Goal: Task Accomplishment & Management: Use online tool/utility

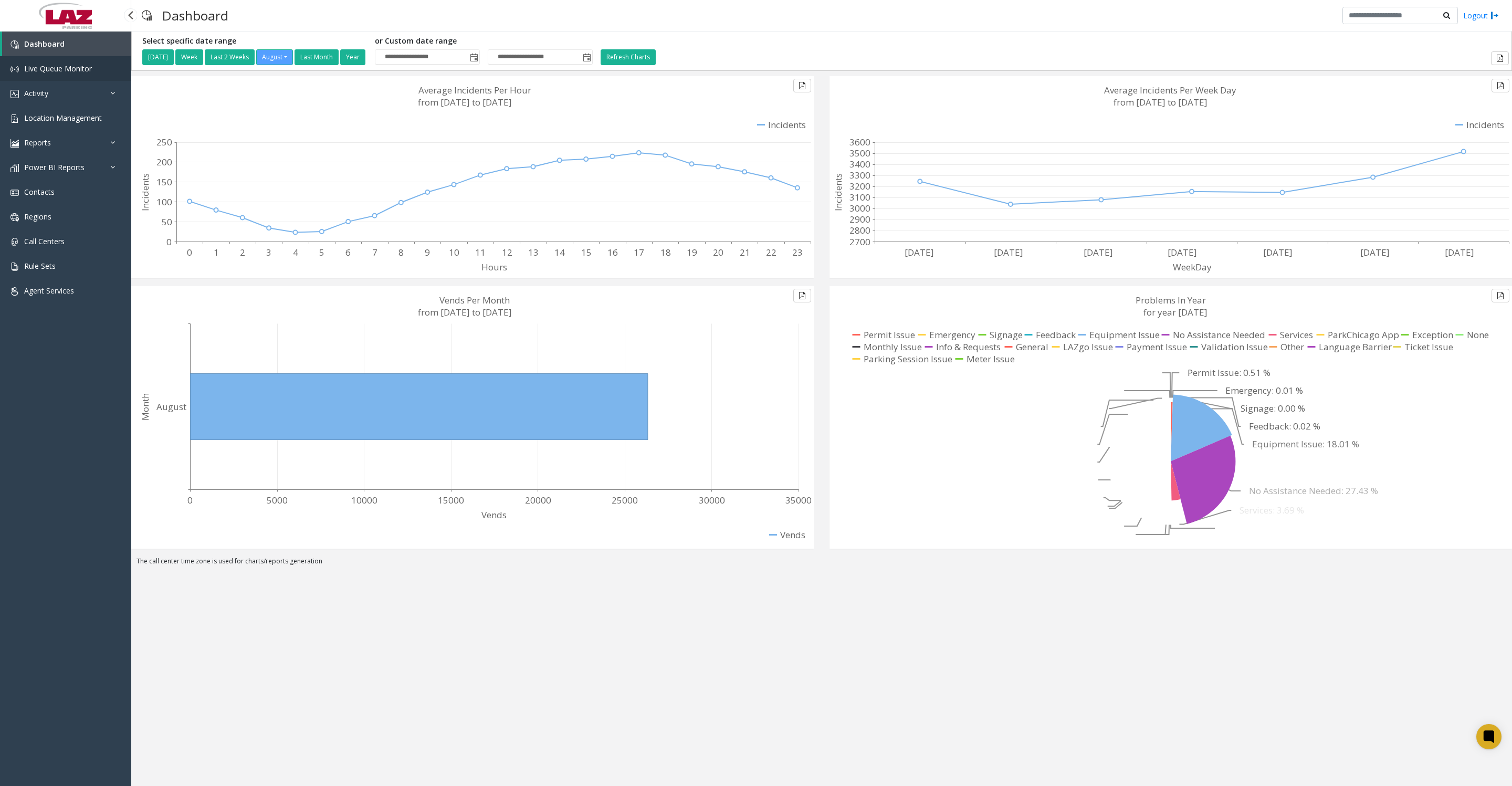
click at [54, 60] on link "Live Queue Monitor" at bounding box center [66, 69] width 131 height 25
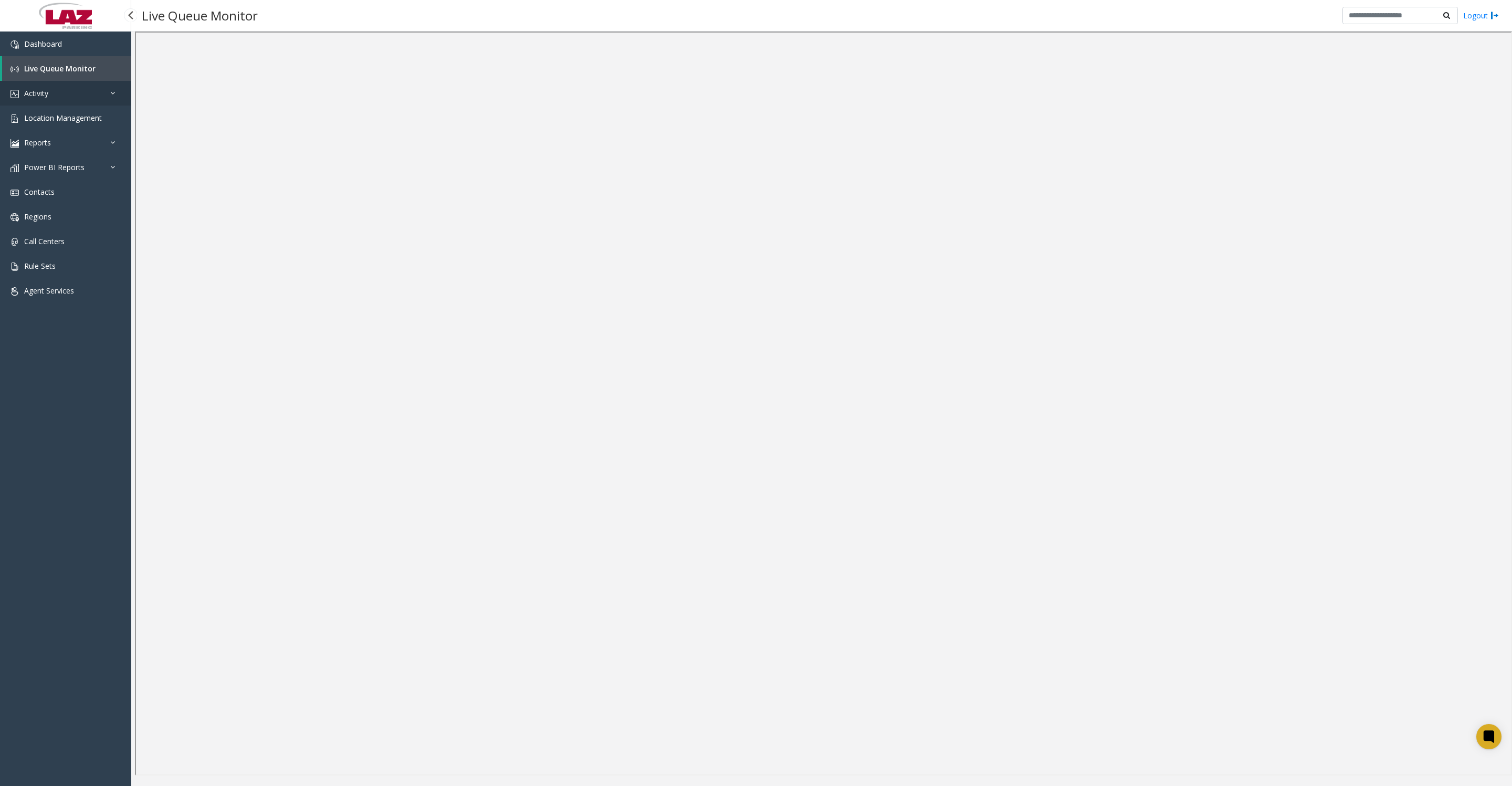
click at [56, 106] on link "Activity" at bounding box center [66, 93] width 131 height 25
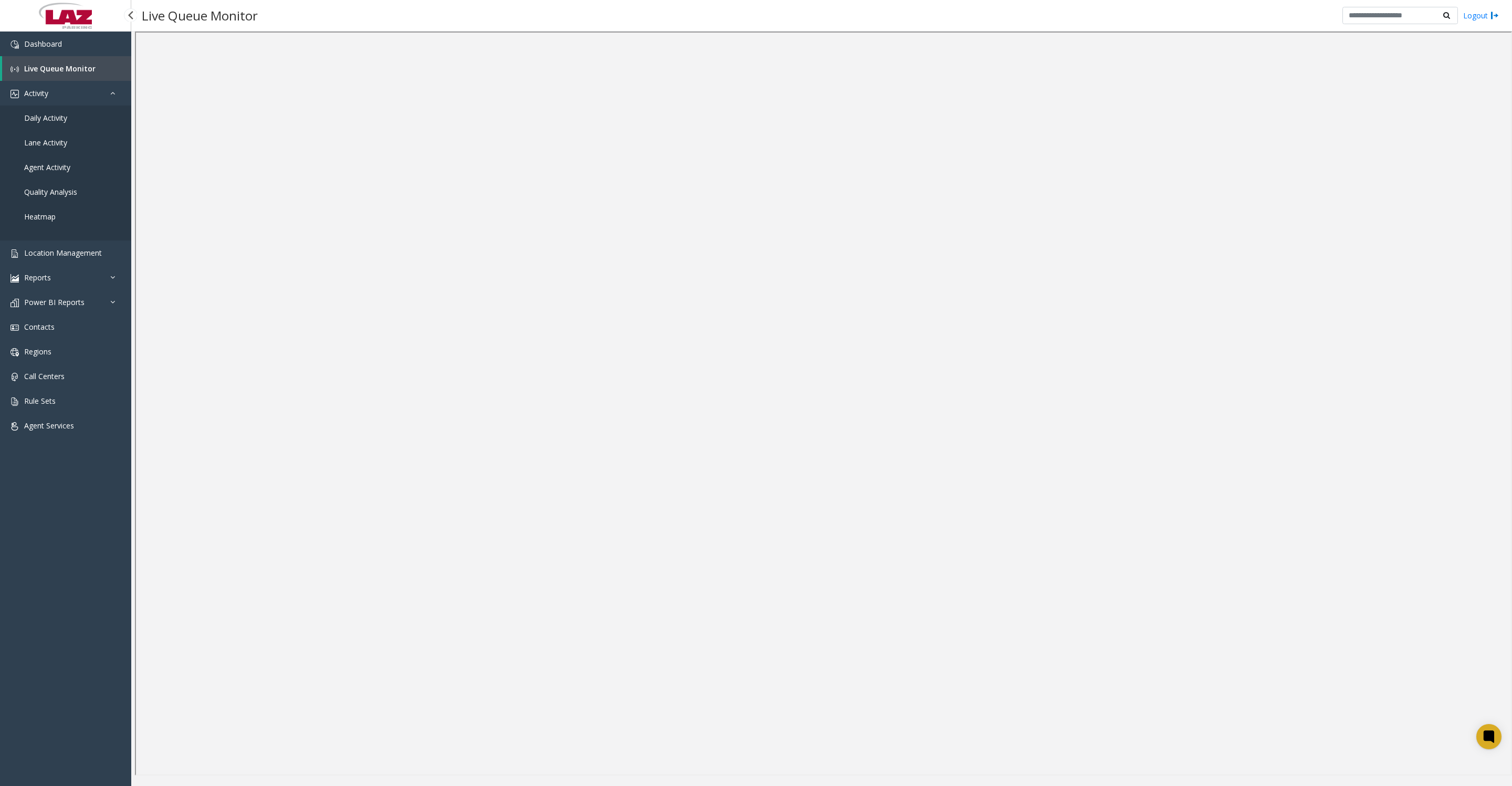
click at [55, 121] on span "Daily Activity" at bounding box center [45, 118] width 43 height 10
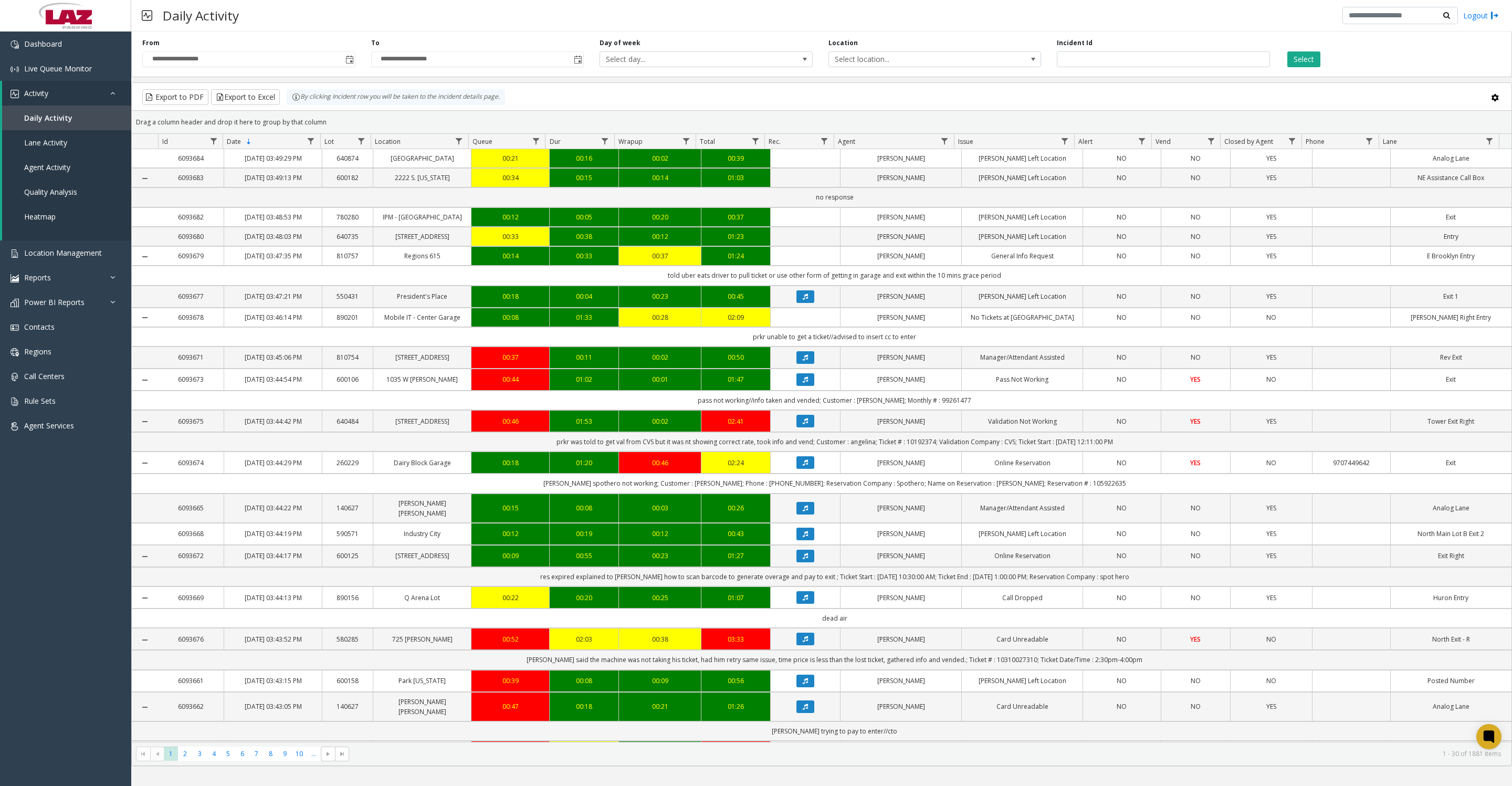
click at [344, 67] on span "Toggle popup" at bounding box center [349, 59] width 12 height 17
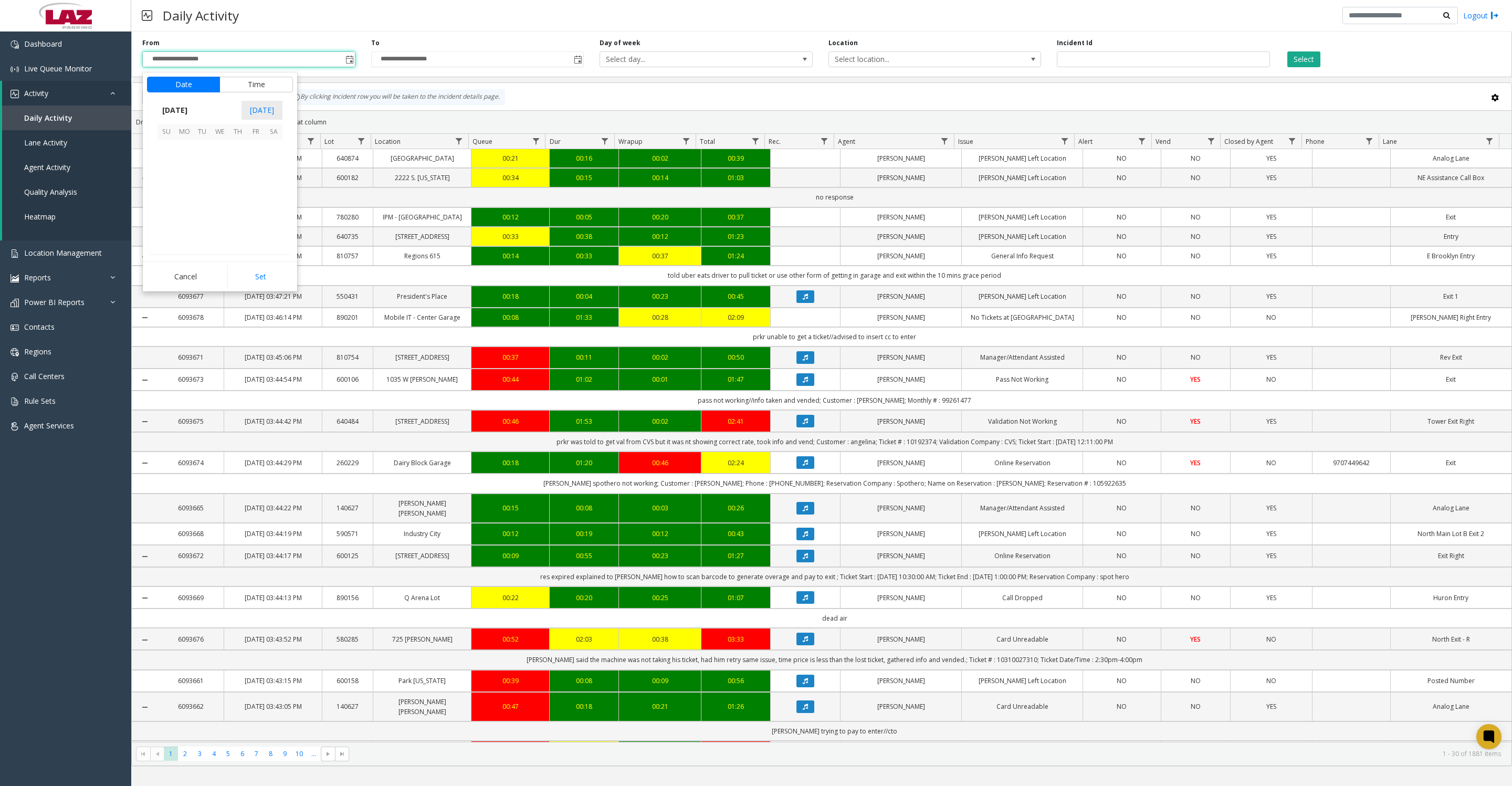
scroll to position [188239, 0]
click at [268, 85] on button "Time" at bounding box center [256, 85] width 74 height 16
click at [171, 160] on span "7" at bounding box center [172, 155] width 4 height 10
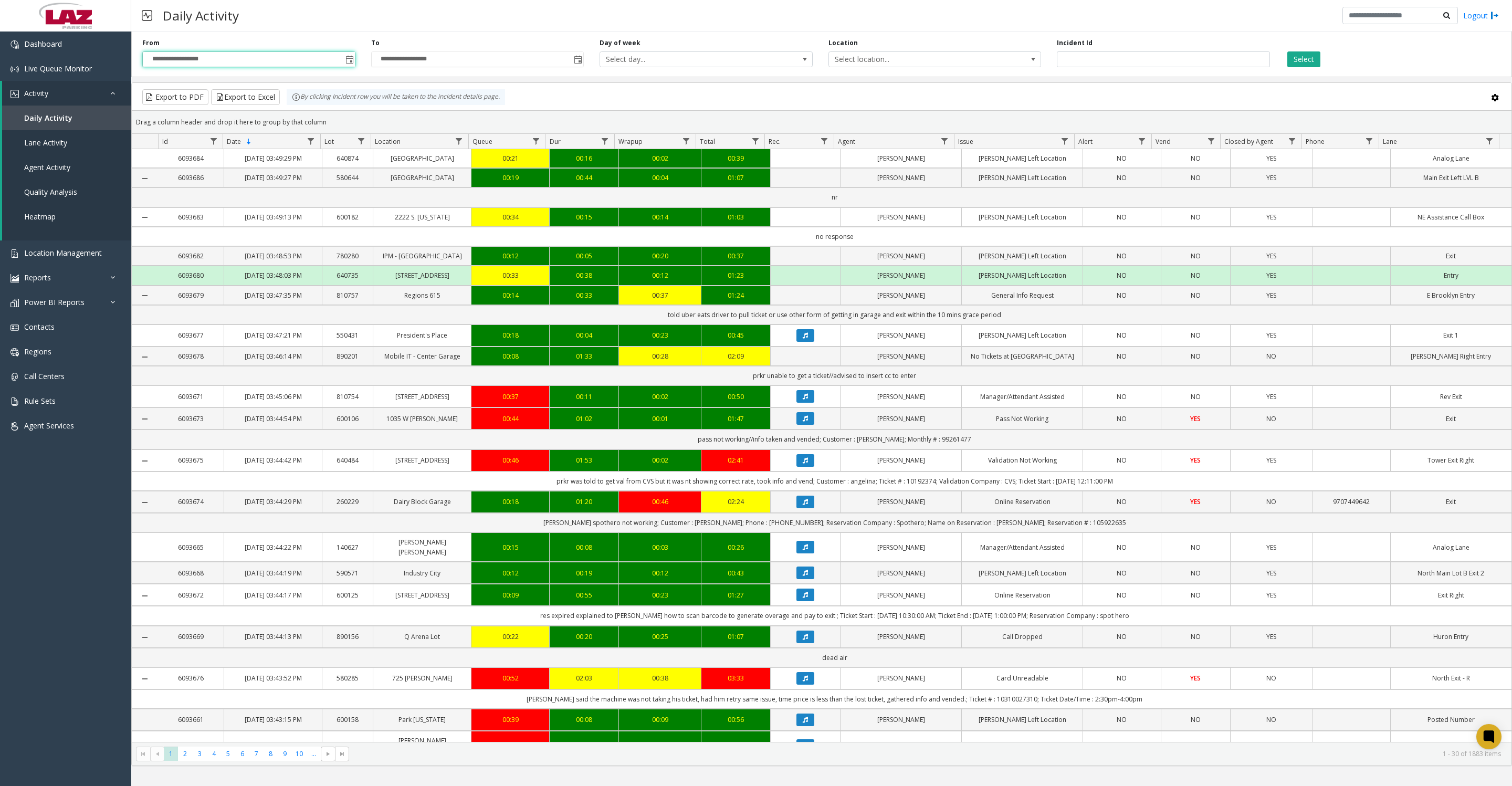
click at [351, 64] on span "Toggle popup" at bounding box center [350, 60] width 9 height 9
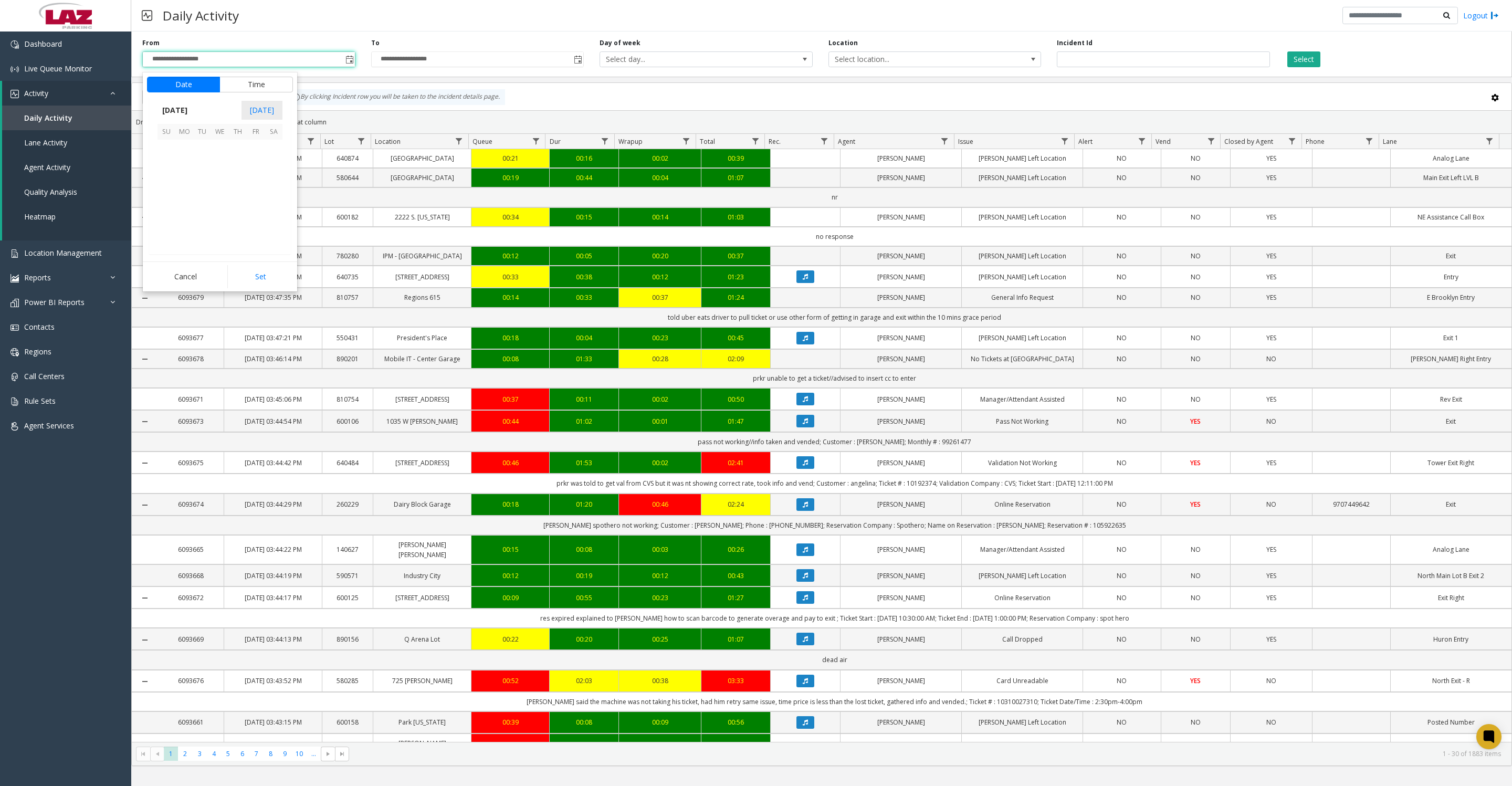
scroll to position [188239, 0]
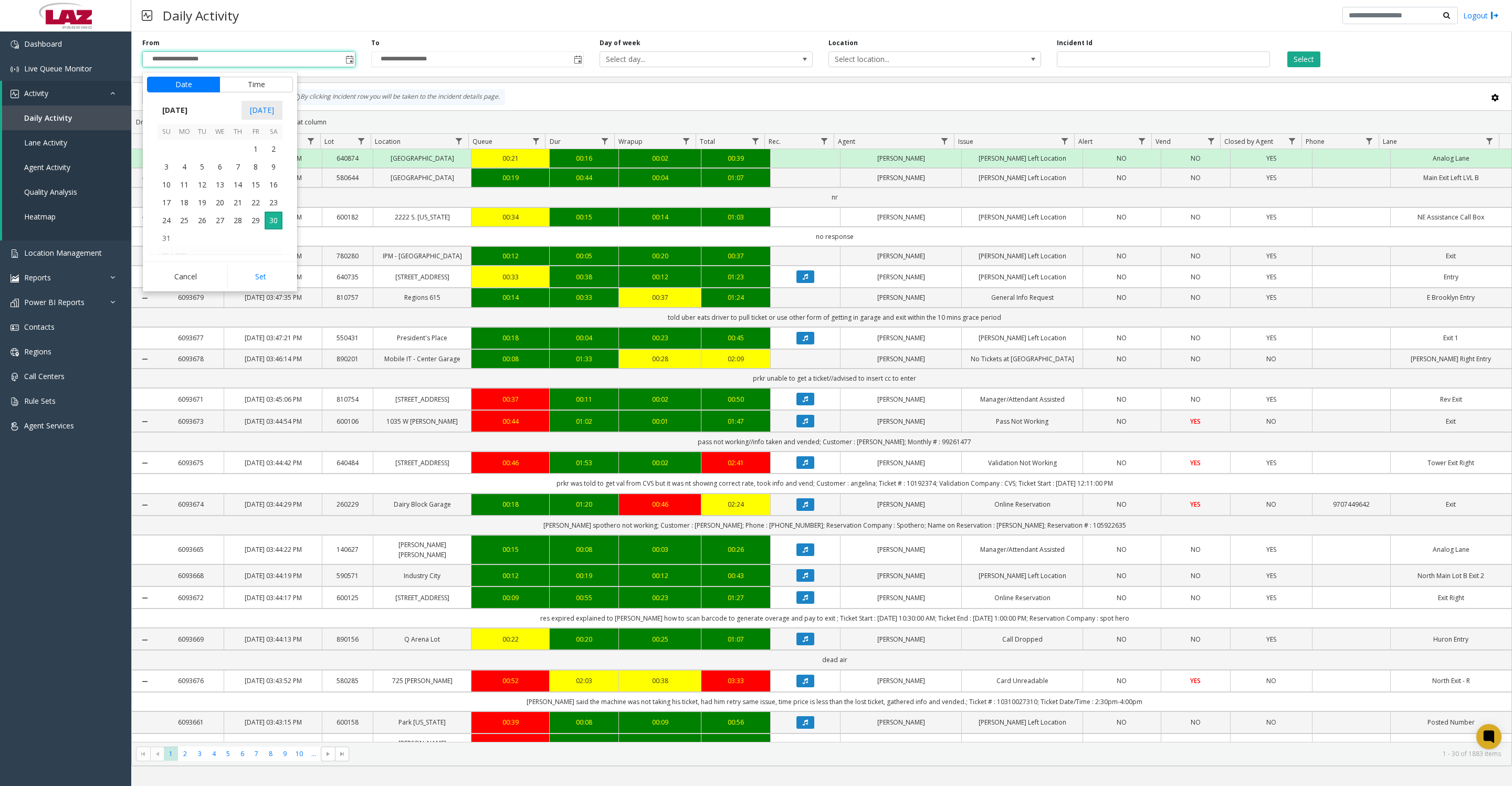
click at [260, 84] on button "Time" at bounding box center [256, 85] width 74 height 16
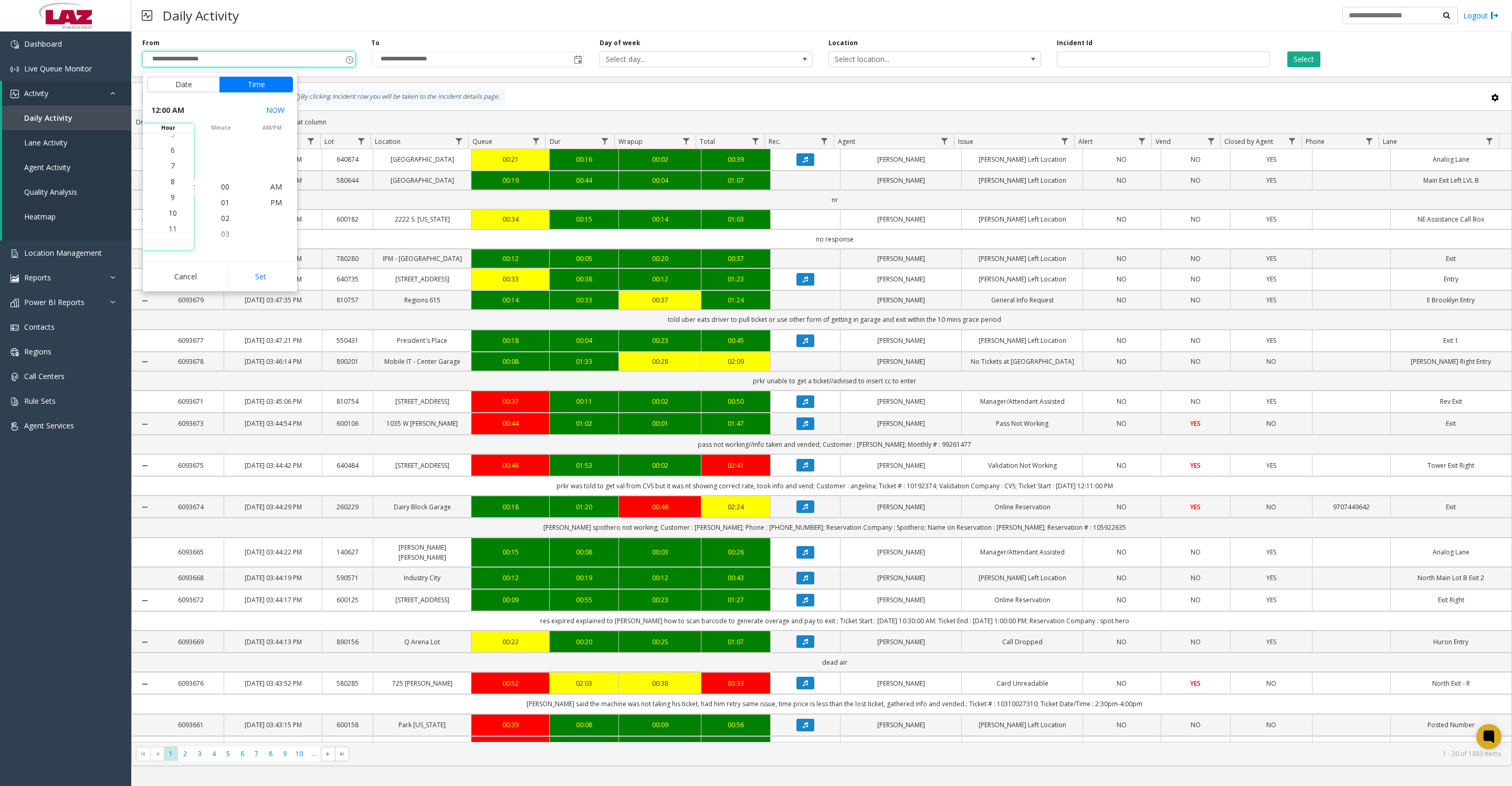
scroll to position [142, 0]
click at [171, 153] on span "7" at bounding box center [172, 155] width 4 height 10
click at [222, 237] on span "29" at bounding box center [225, 234] width 9 height 10
click at [221, 207] on span "30" at bounding box center [225, 202] width 9 height 10
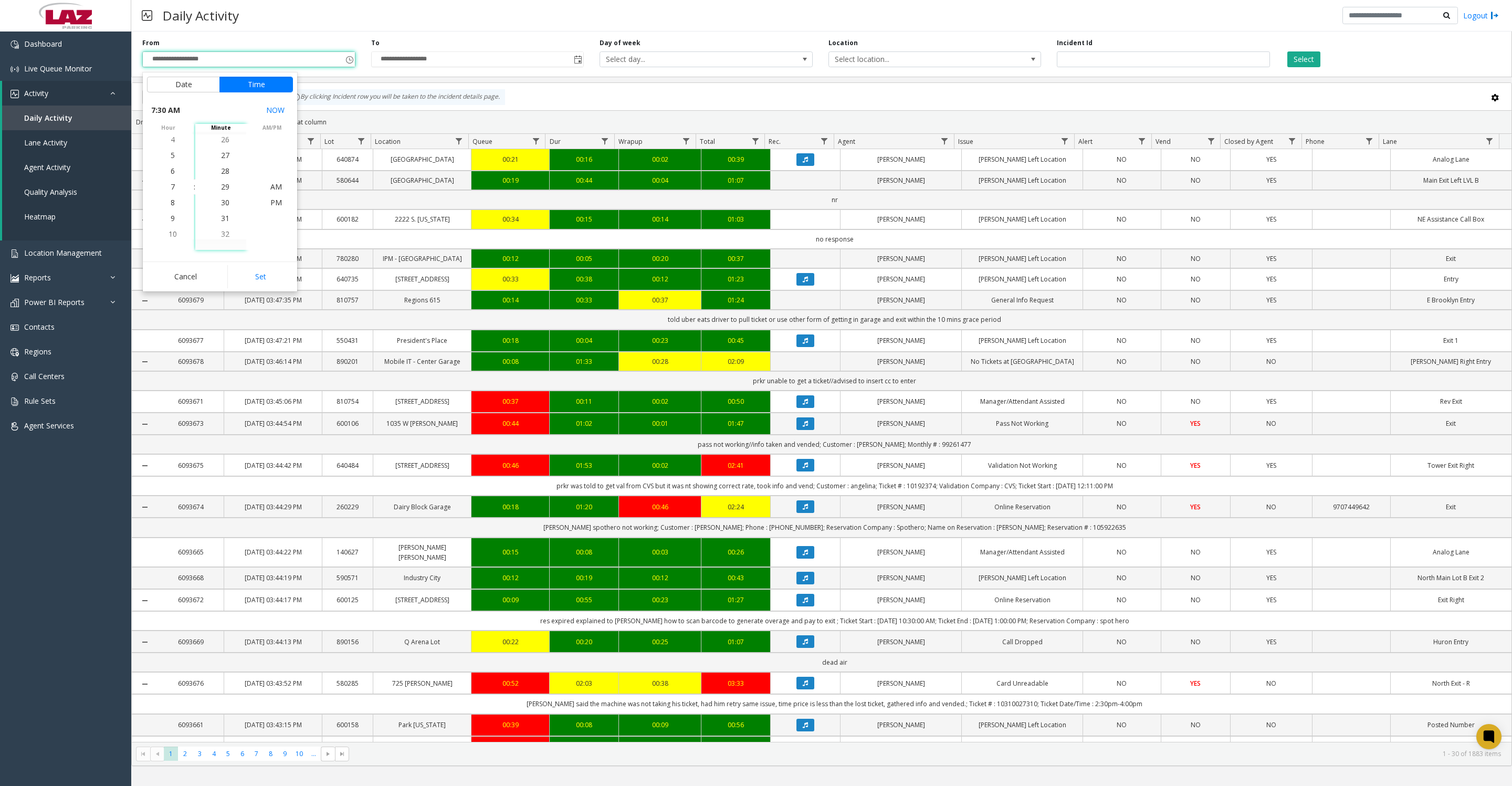
scroll to position [472, 0]
click at [260, 276] on button "Set" at bounding box center [261, 277] width 66 height 23
type input "**********"
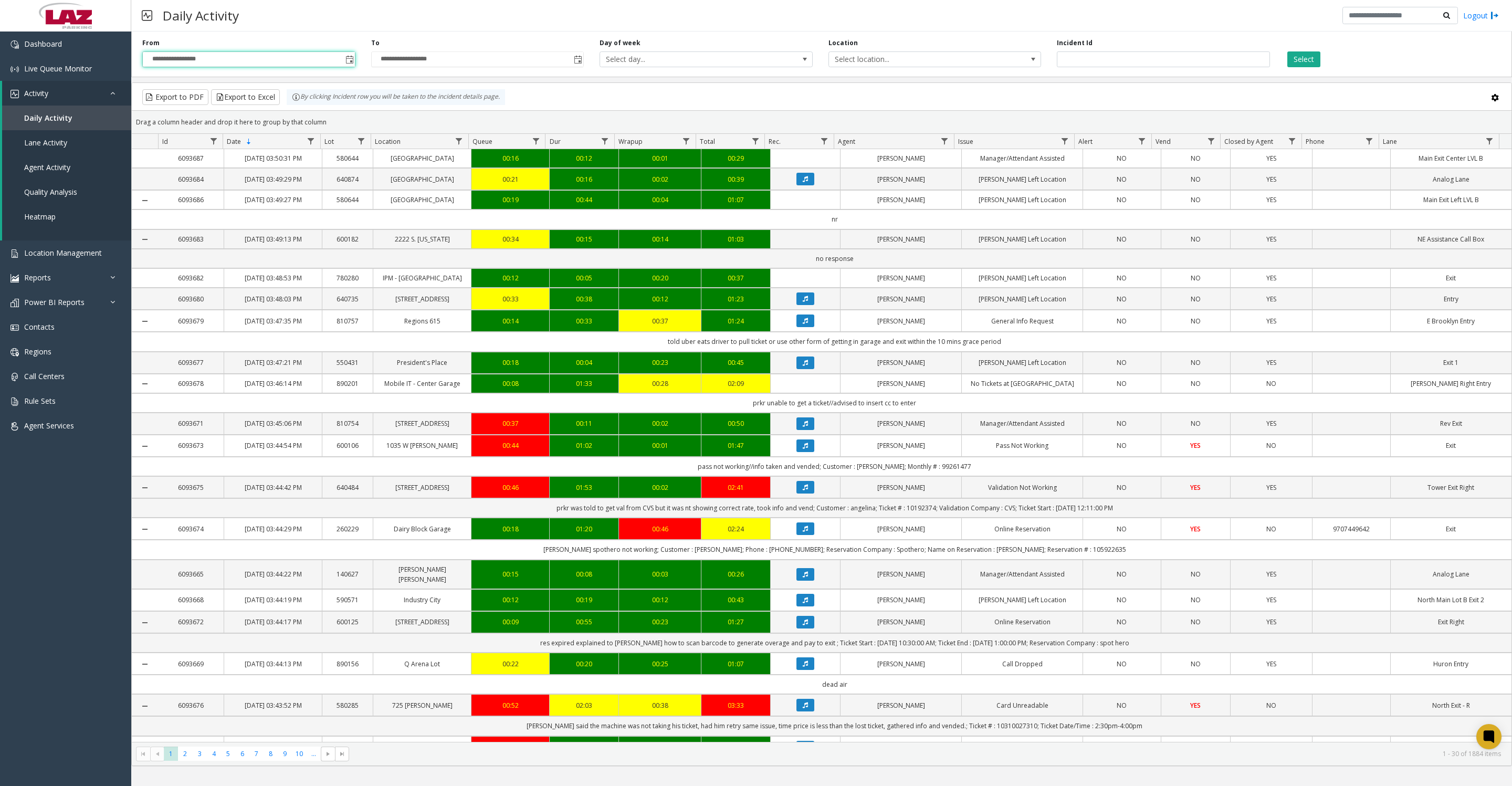
click at [921, 63] on span "Select location..." at bounding box center [913, 60] width 169 height 15
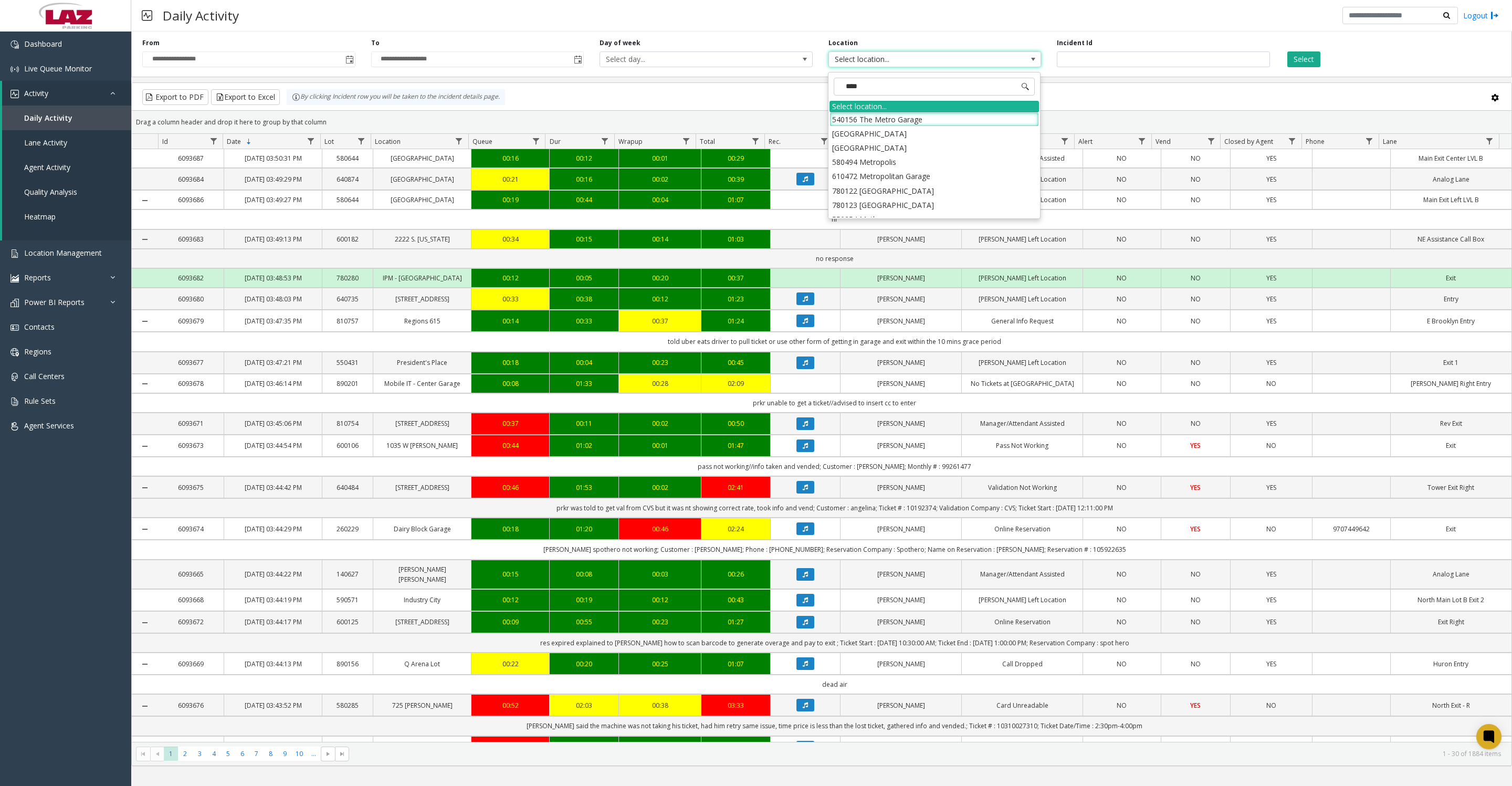
type input "*****"
click at [857, 125] on li "100240 Chicago Meters" at bounding box center [934, 119] width 209 height 14
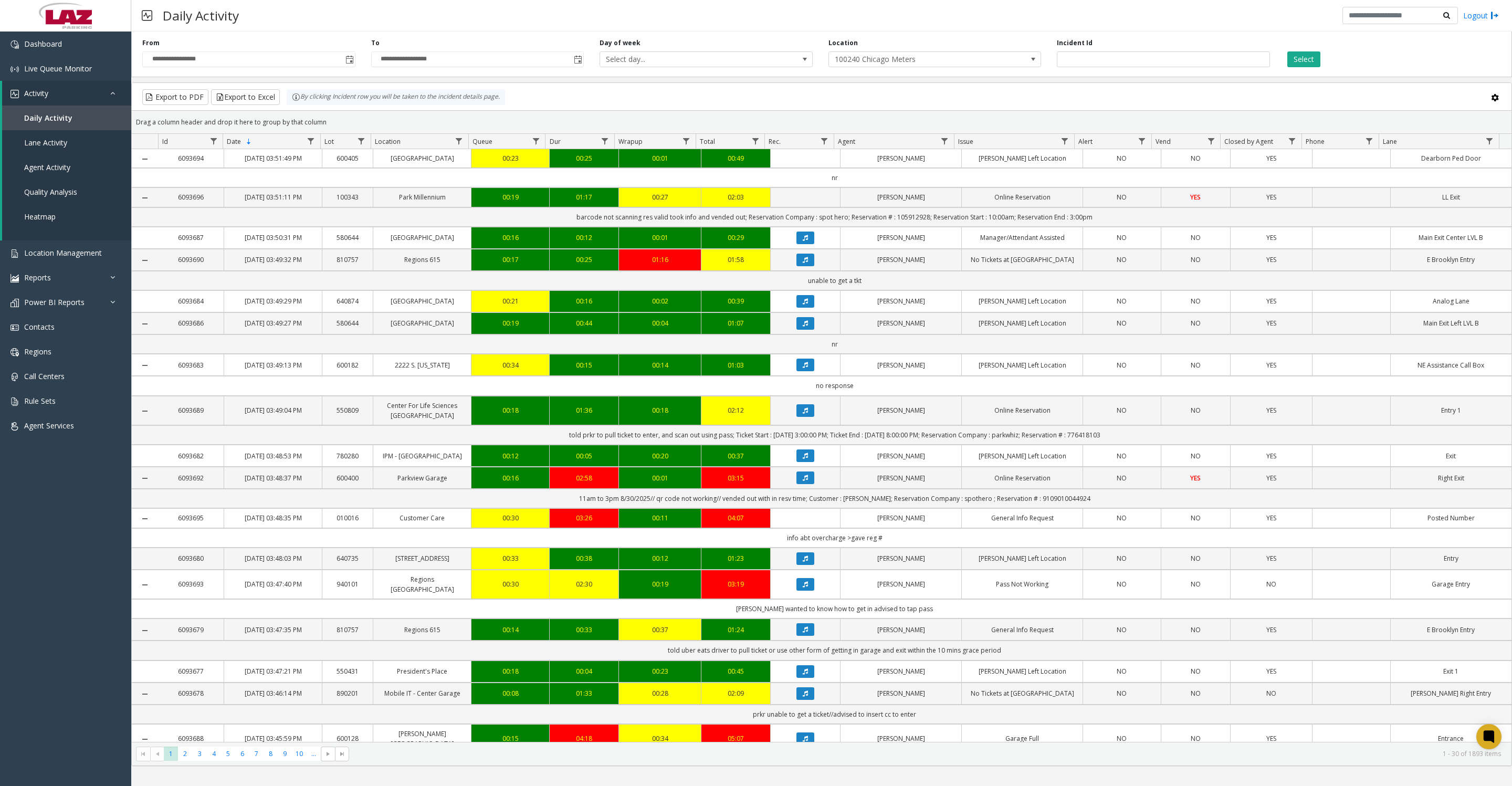
click at [1303, 60] on button "Select" at bounding box center [1303, 60] width 33 height 16
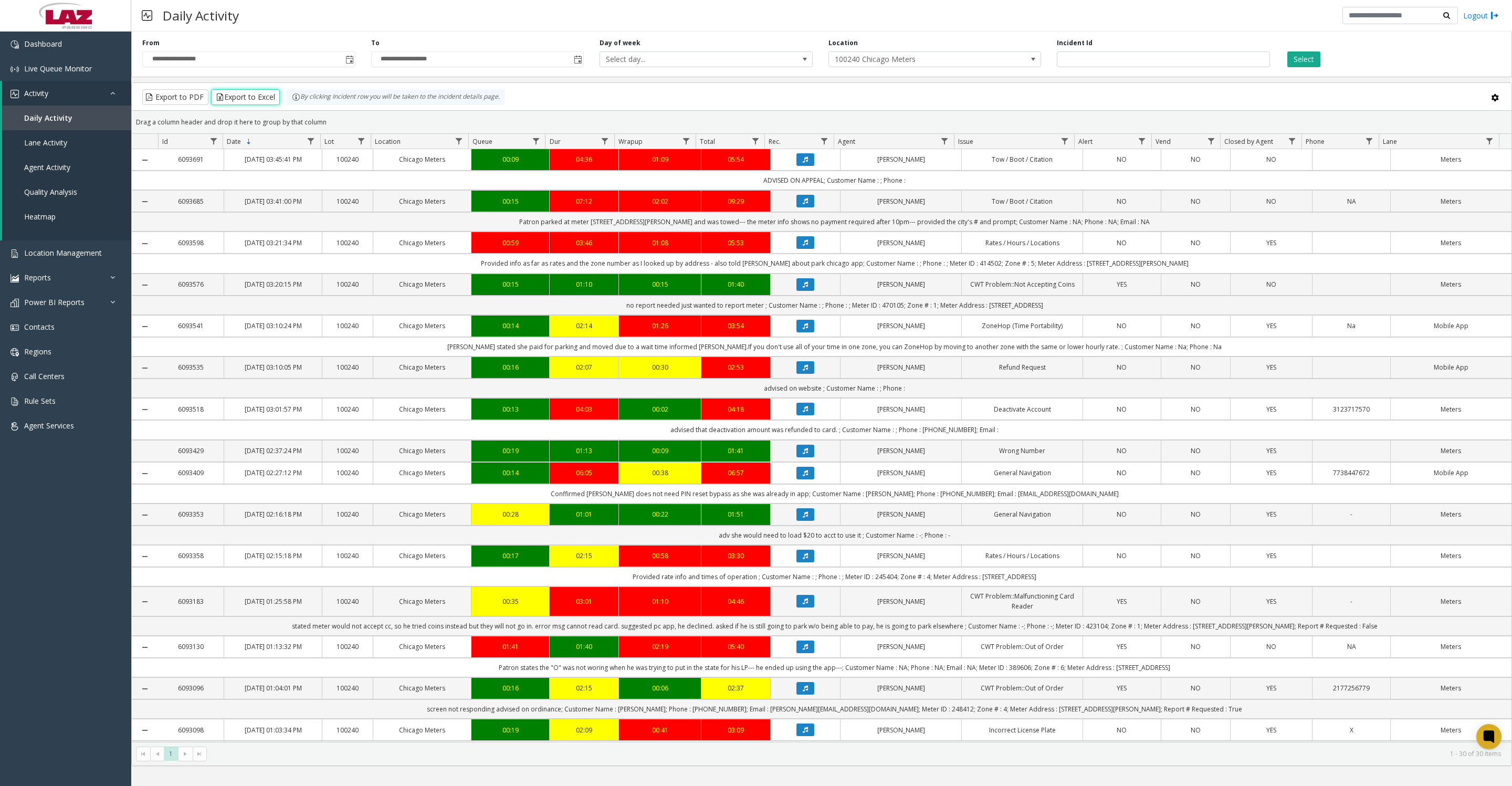
click at [258, 105] on button "Export to Excel" at bounding box center [245, 97] width 69 height 16
